Goal: Check status: Check status

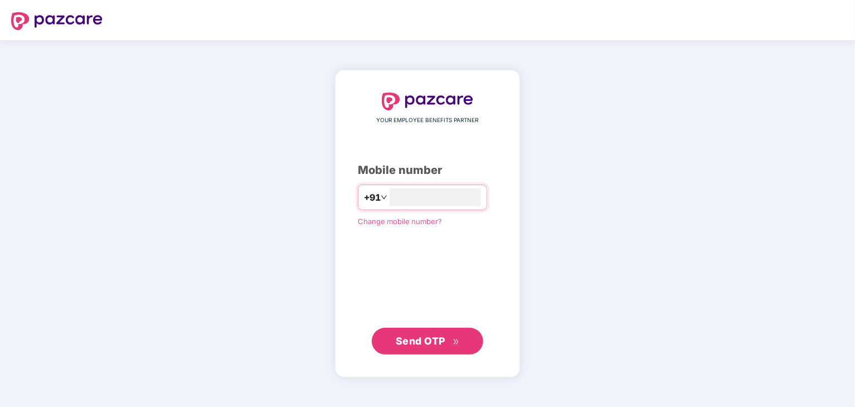
type input "**********"
click at [435, 339] on span "Send OTP" at bounding box center [421, 341] width 50 height 12
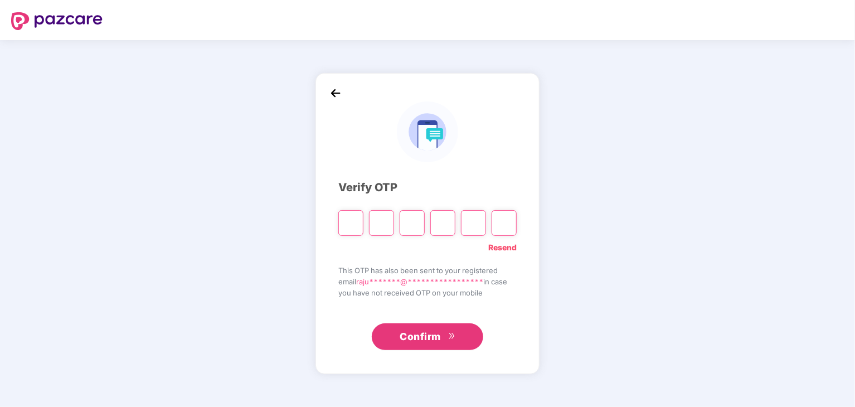
type input "*"
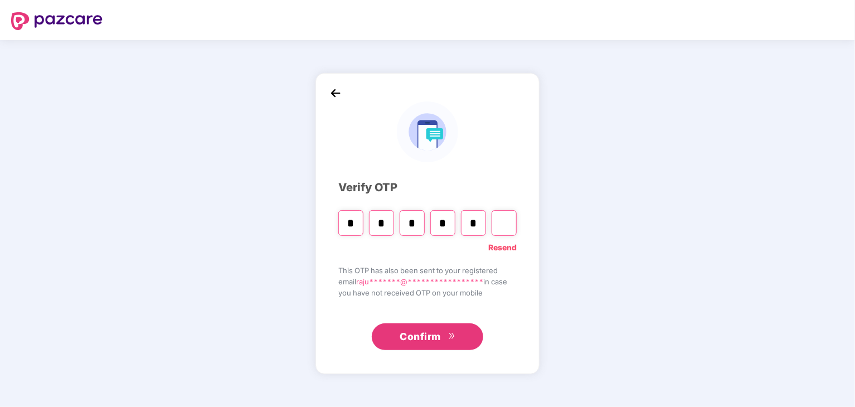
type input "*"
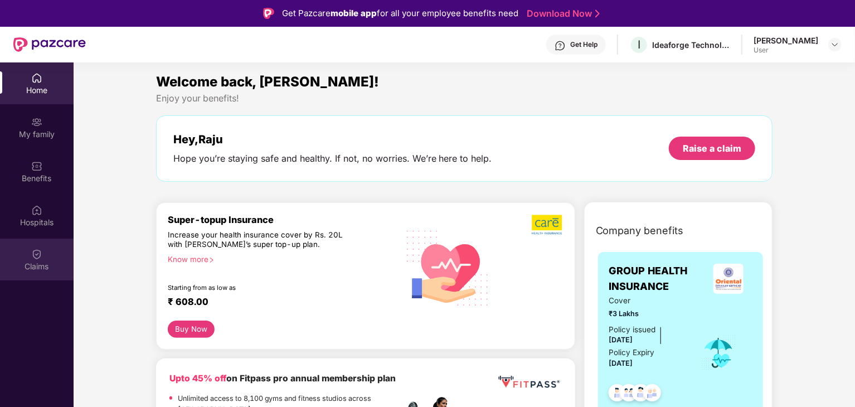
click at [42, 259] on div "Claims" at bounding box center [37, 260] width 74 height 42
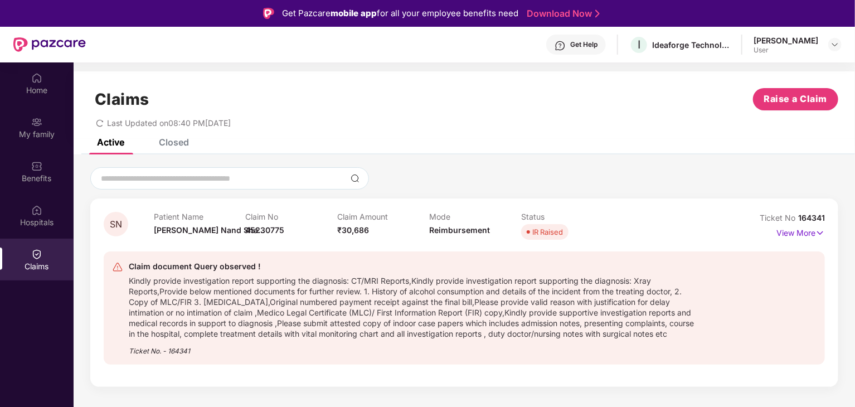
click at [277, 219] on p "Claim No" at bounding box center [292, 216] width 92 height 9
click at [544, 231] on div "IR Raised" at bounding box center [547, 231] width 31 height 11
click at [793, 229] on p "View More" at bounding box center [800, 231] width 48 height 15
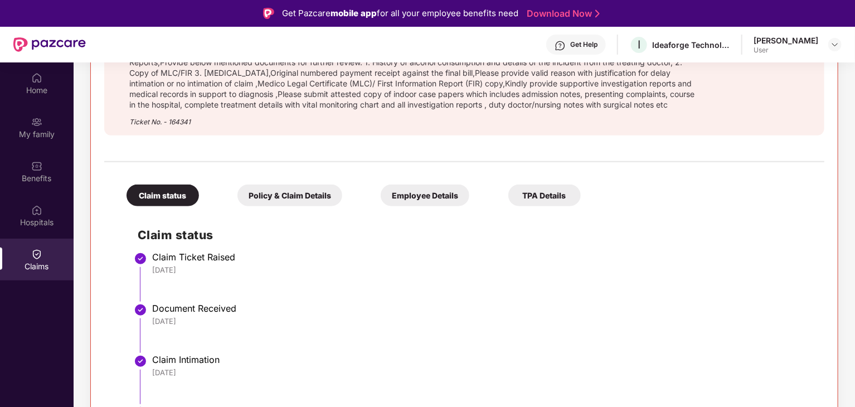
scroll to position [319, 0]
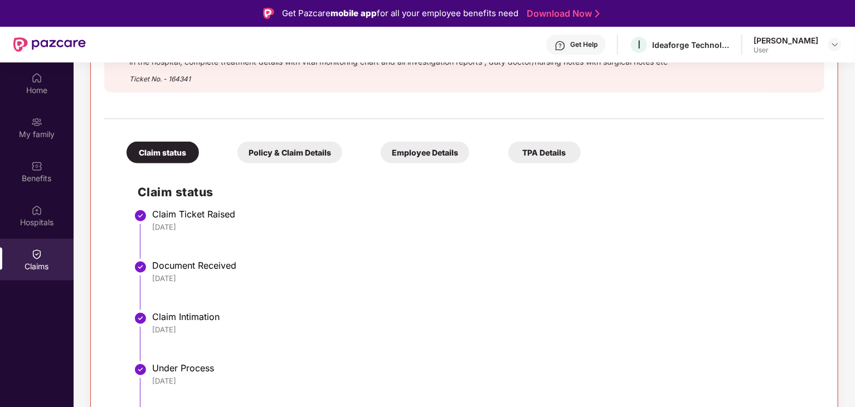
click at [163, 153] on div "Claim status" at bounding box center [163, 153] width 72 height 22
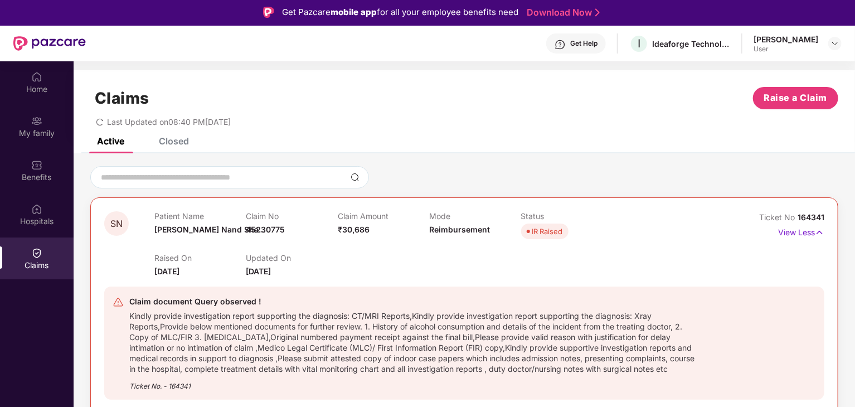
scroll to position [0, 0]
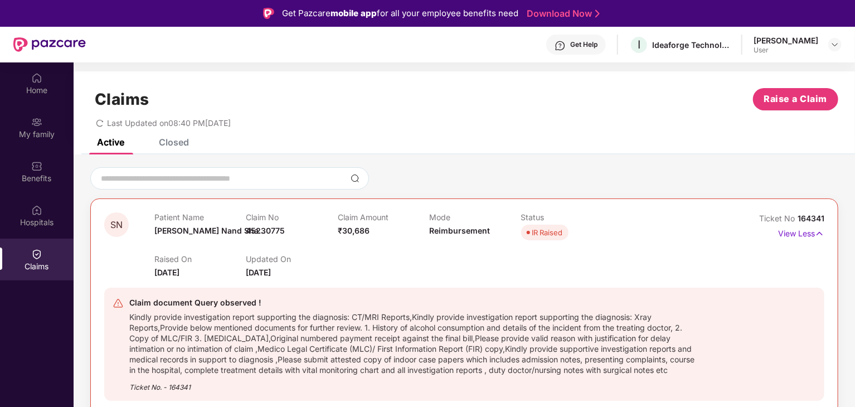
click at [540, 234] on div "IR Raised" at bounding box center [547, 232] width 31 height 11
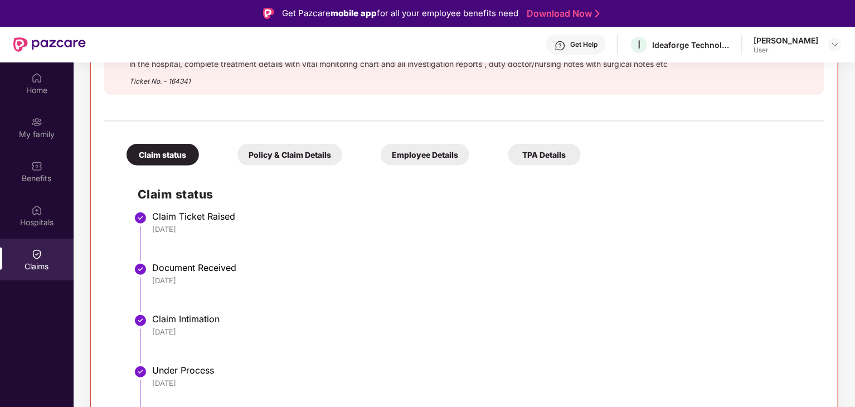
scroll to position [319, 0]
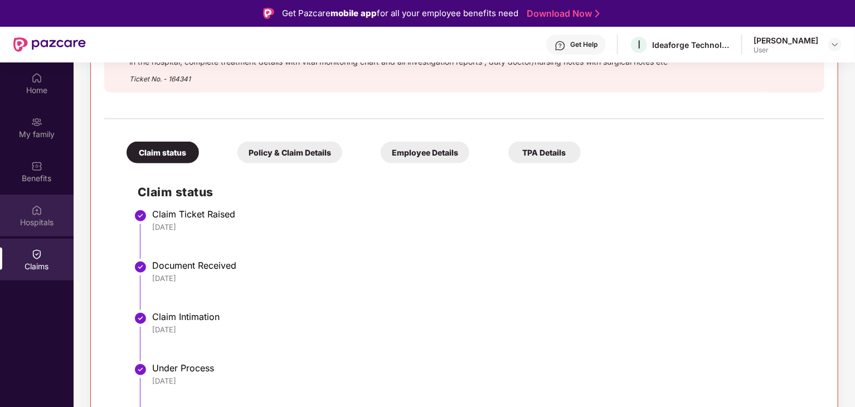
click at [38, 216] on div "Hospitals" at bounding box center [37, 216] width 74 height 42
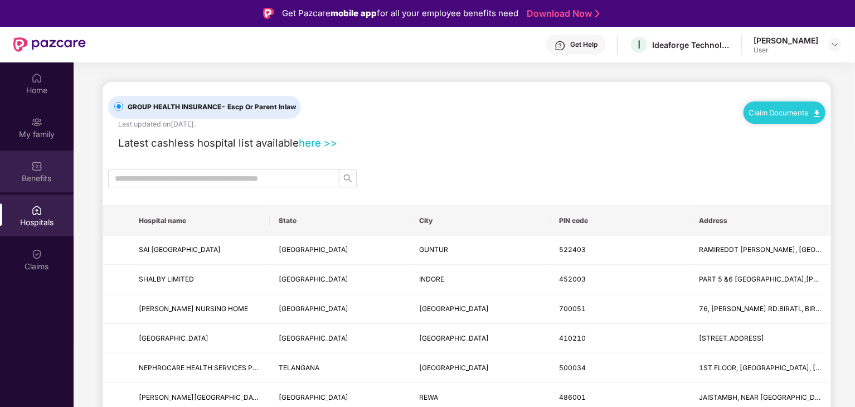
click at [38, 170] on img at bounding box center [36, 166] width 11 height 11
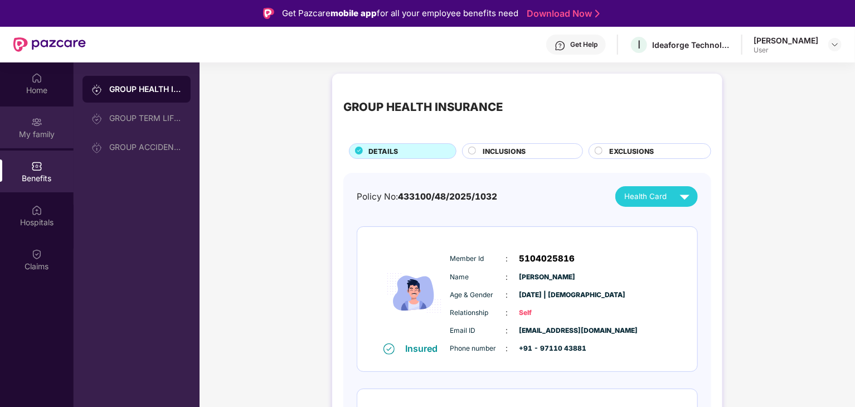
click at [38, 134] on div "My family" at bounding box center [37, 134] width 74 height 11
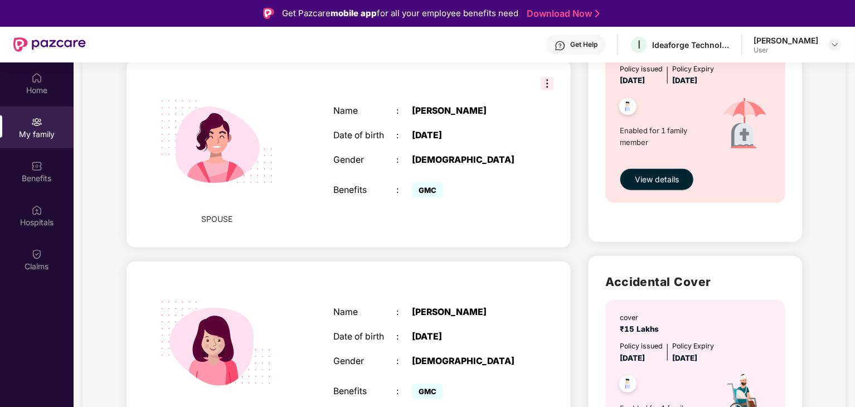
scroll to position [446, 0]
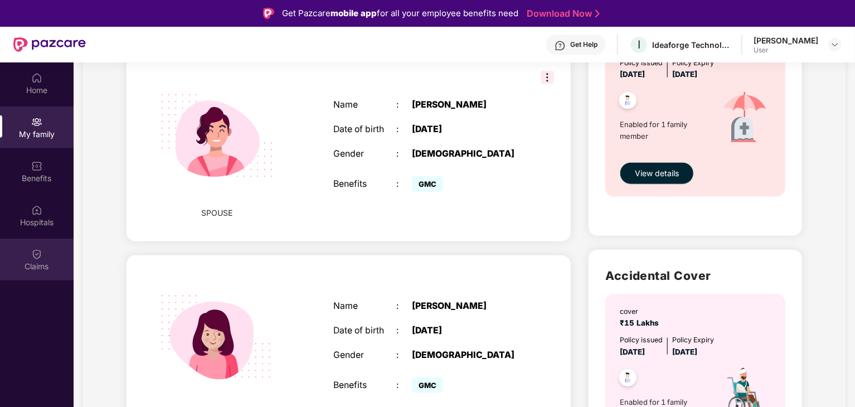
click at [35, 252] on img at bounding box center [36, 254] width 11 height 11
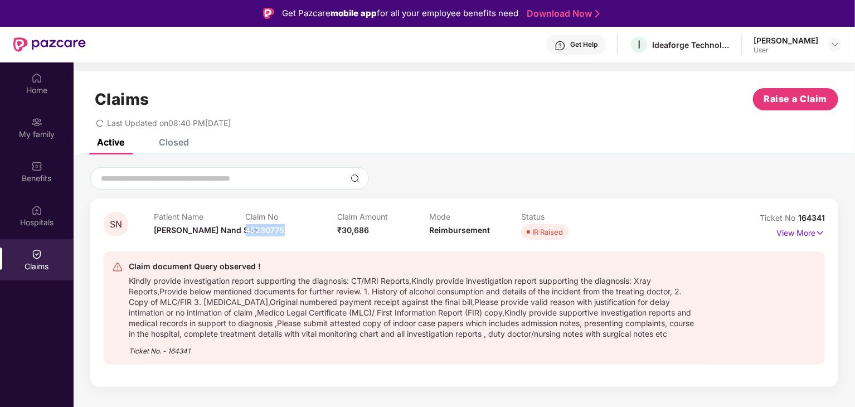
drag, startPoint x: 247, startPoint y: 228, endPoint x: 297, endPoint y: 227, distance: 49.1
click at [297, 227] on div "Claim No 45230775" at bounding box center [292, 227] width 92 height 31
click at [459, 129] on div "Claims Raise a Claim Last Updated on 08:40 PM, 11 Aug 2025" at bounding box center [464, 104] width 781 height 67
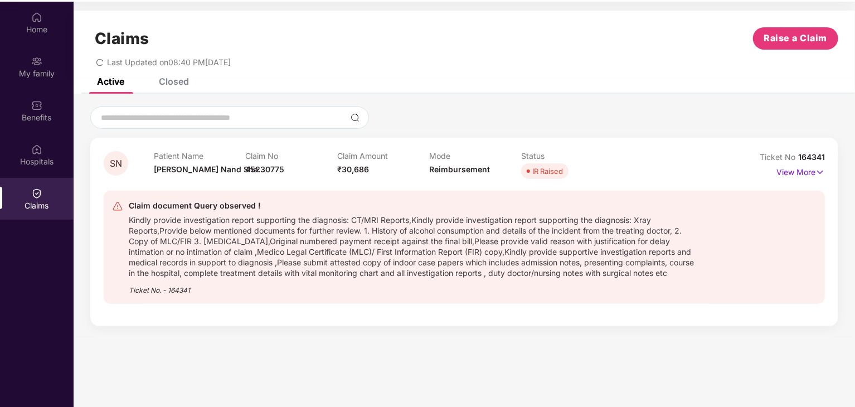
scroll to position [62, 0]
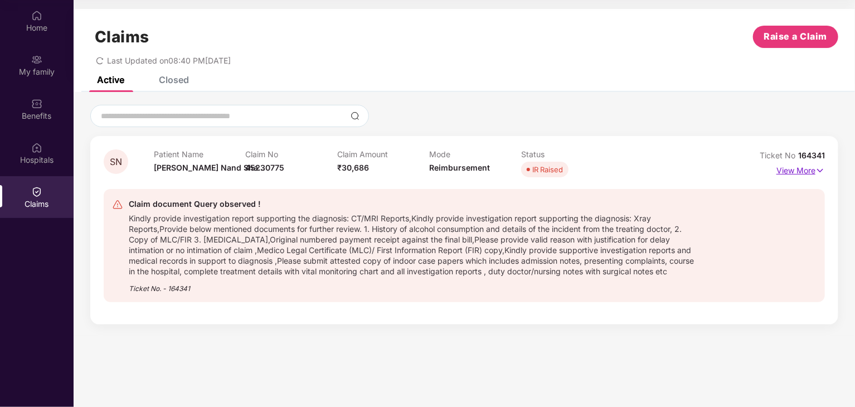
click at [805, 168] on p "View More" at bounding box center [800, 169] width 48 height 15
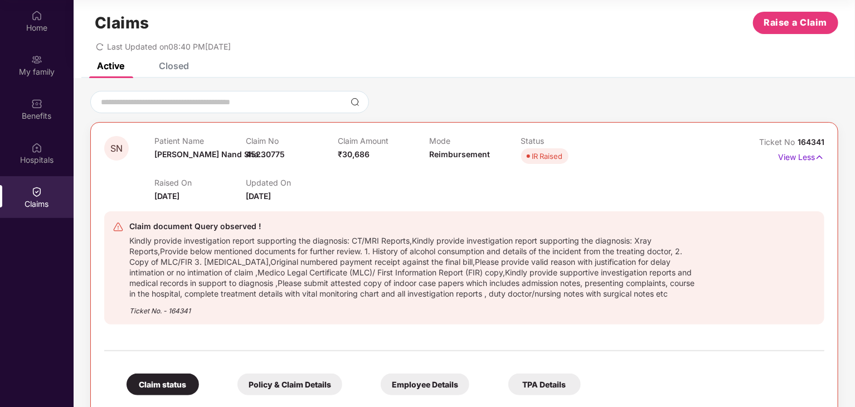
scroll to position [0, 0]
